Goal: Transaction & Acquisition: Purchase product/service

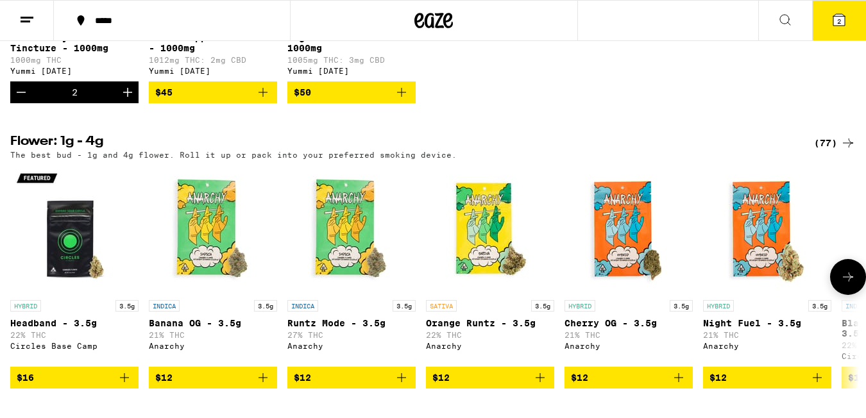
scroll to position [1203, 0]
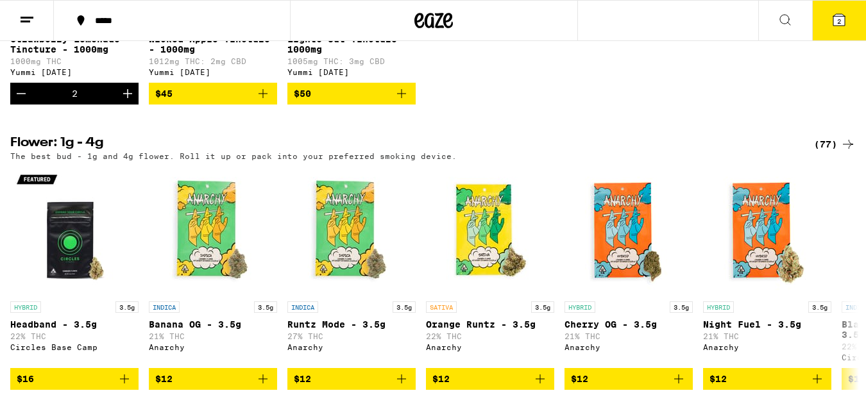
click at [17, 101] on icon "Decrement" at bounding box center [20, 93] width 15 height 15
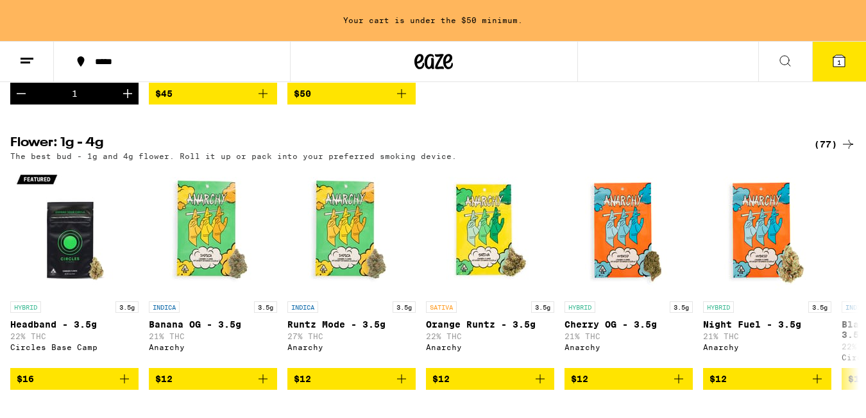
click at [17, 101] on icon "Decrement" at bounding box center [20, 93] width 15 height 15
